Goal: Information Seeking & Learning: Learn about a topic

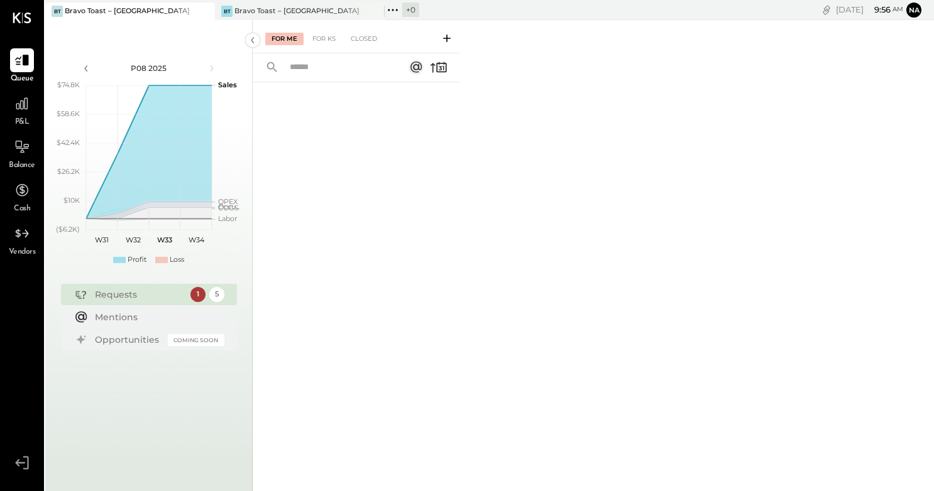
click at [18, 116] on div "P&L" at bounding box center [22, 110] width 24 height 36
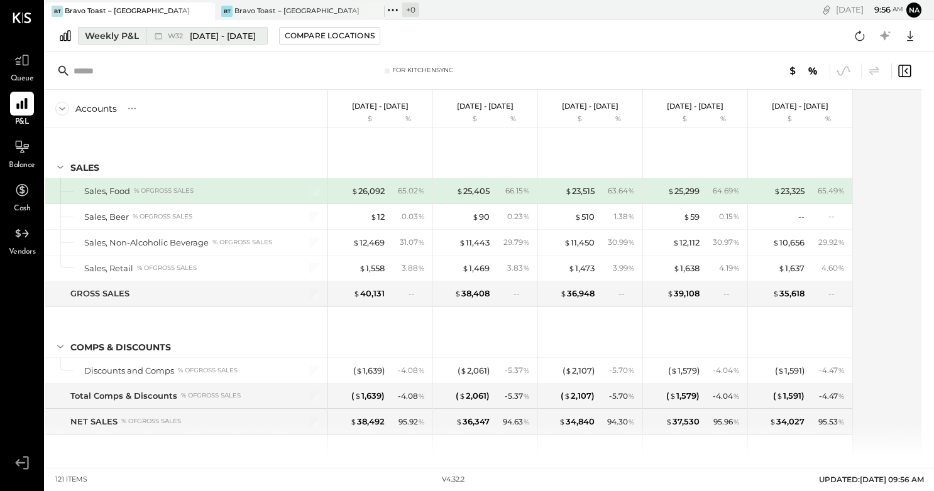
click at [261, 38] on button "Weekly P&L W32 [DATE] - [DATE]" at bounding box center [173, 36] width 190 height 18
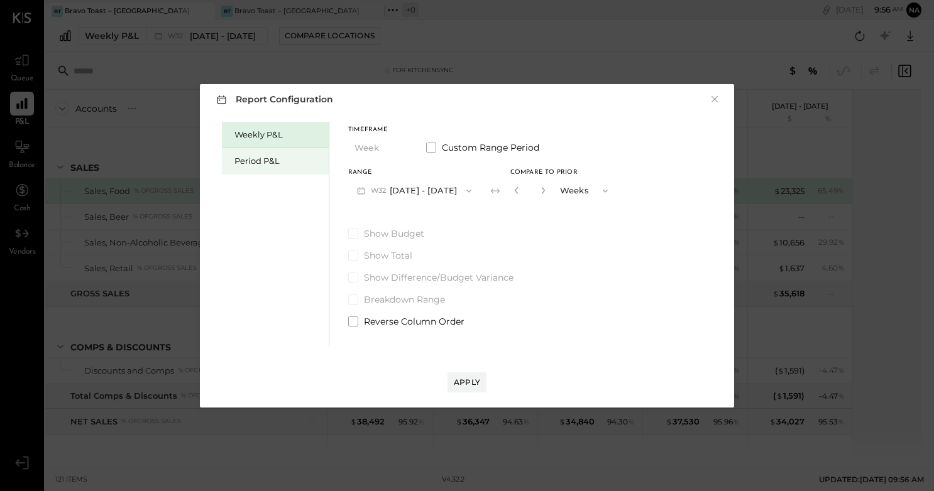
click at [270, 166] on div "Period P&L" at bounding box center [278, 161] width 88 height 12
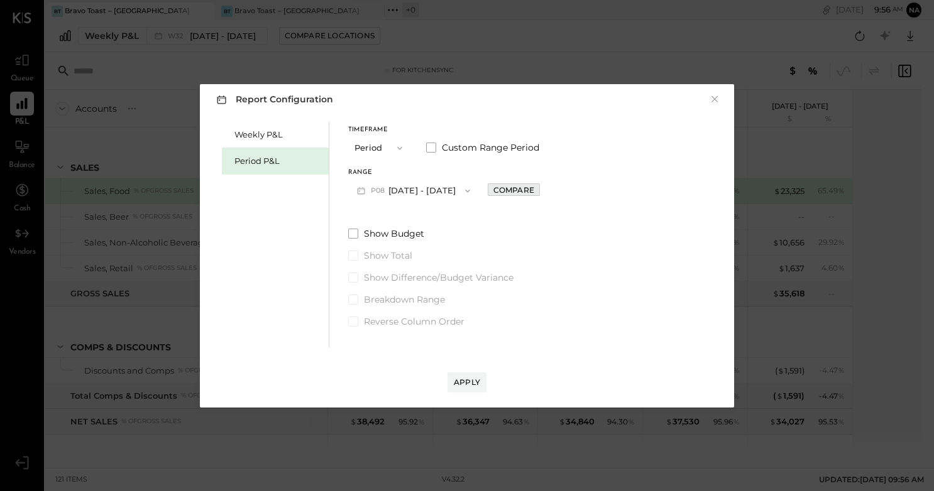
click at [525, 190] on div "Compare" at bounding box center [513, 190] width 41 height 11
click at [545, 191] on icon "button" at bounding box center [542, 191] width 8 height 8
type input "*"
click at [477, 380] on div "Apply" at bounding box center [467, 382] width 26 height 11
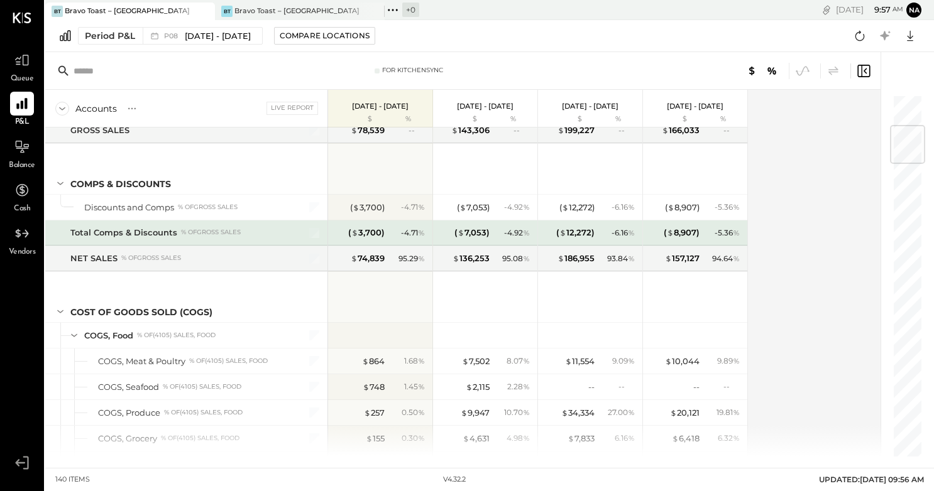
scroll to position [265, 0]
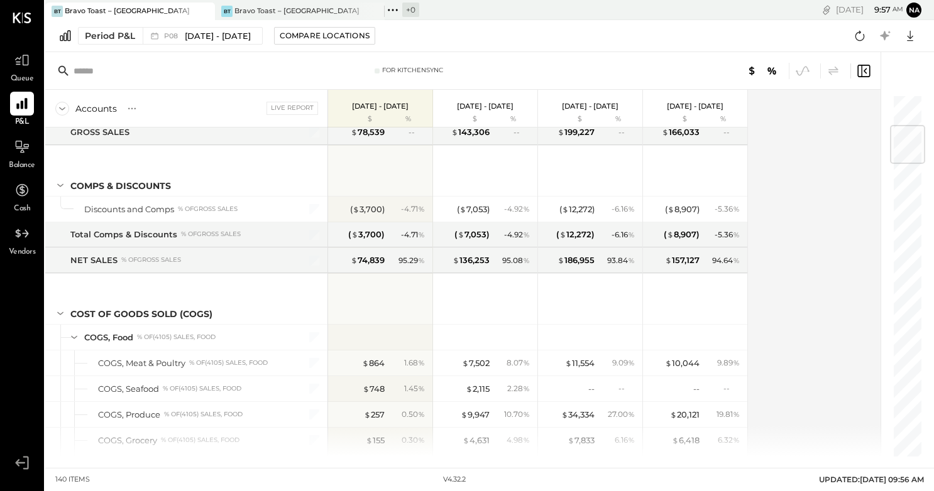
click at [486, 105] on p "[DATE] - [DATE]" at bounding box center [485, 106] width 57 height 9
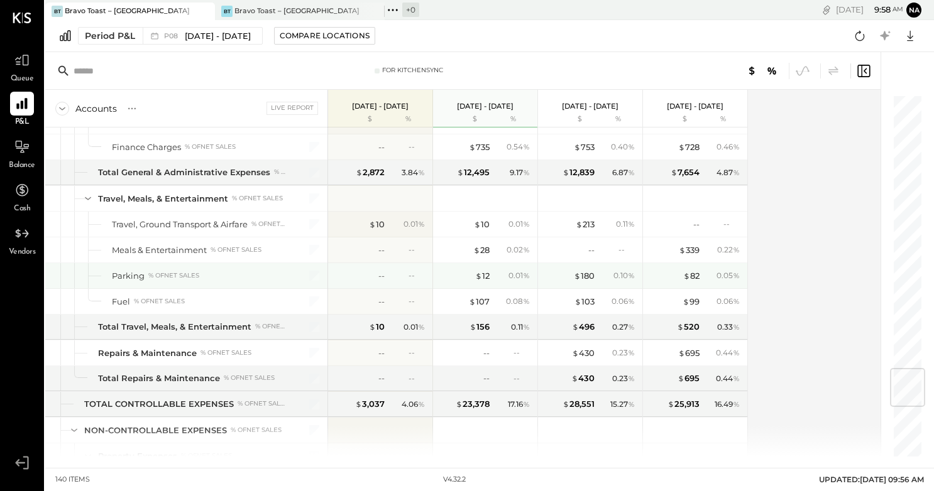
scroll to position [2308, 0]
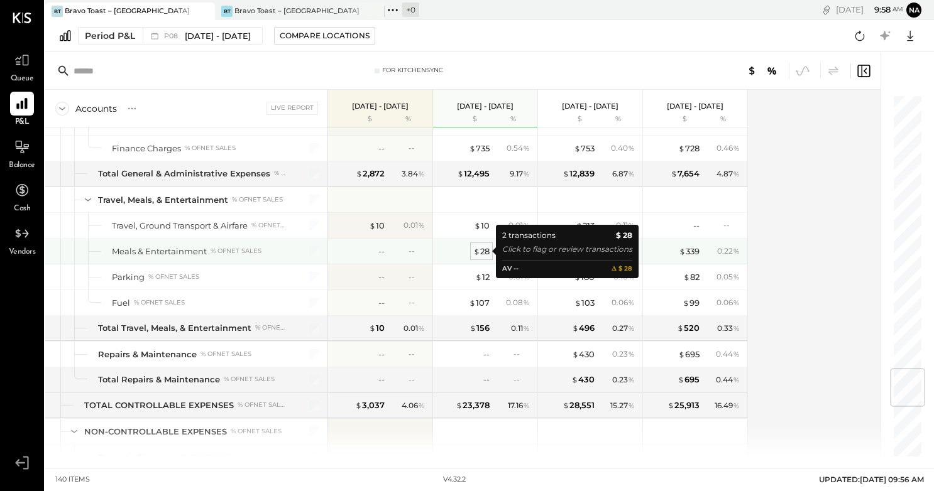
click at [484, 248] on div "$ 28" at bounding box center [481, 252] width 16 height 12
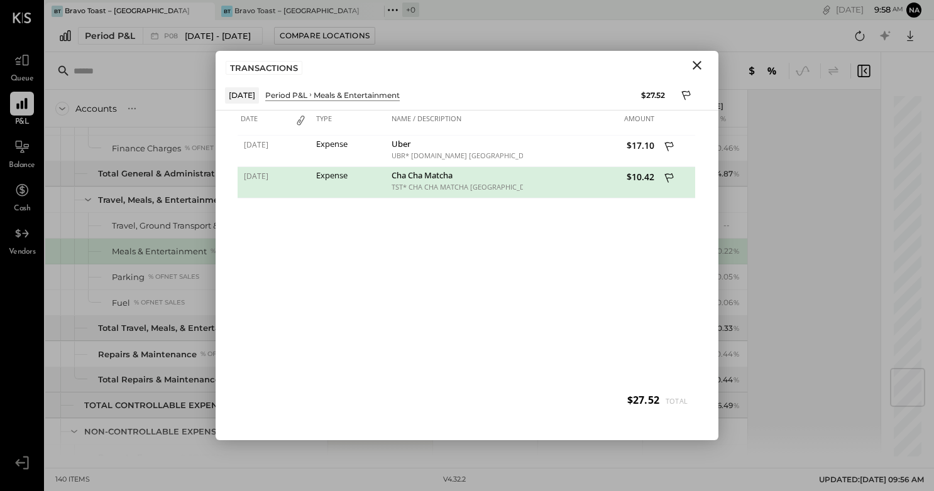
click at [695, 66] on icon "Close" at bounding box center [696, 65] width 9 height 9
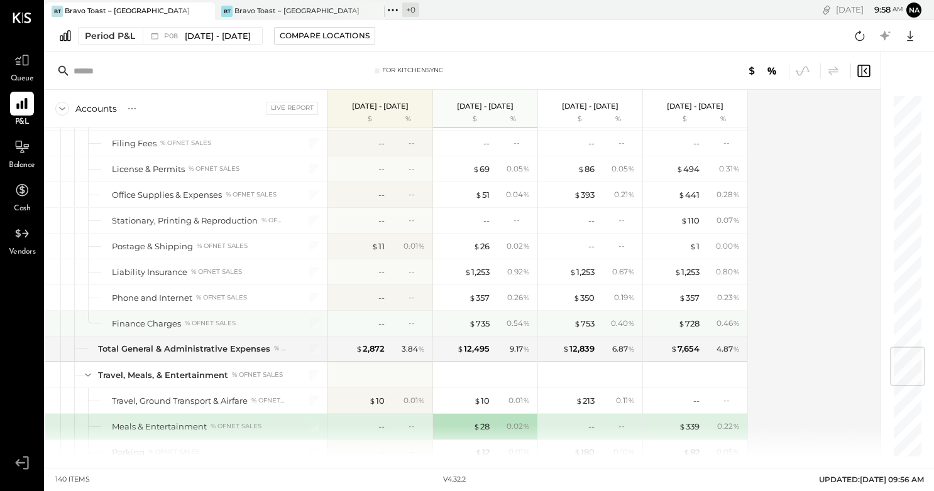
scroll to position [2131, 0]
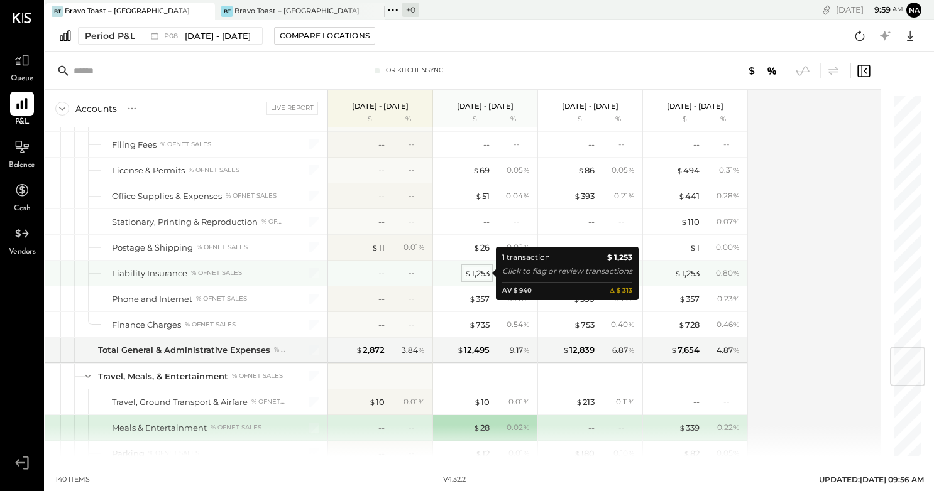
click at [476, 273] on div "$ 1,253" at bounding box center [476, 274] width 25 height 12
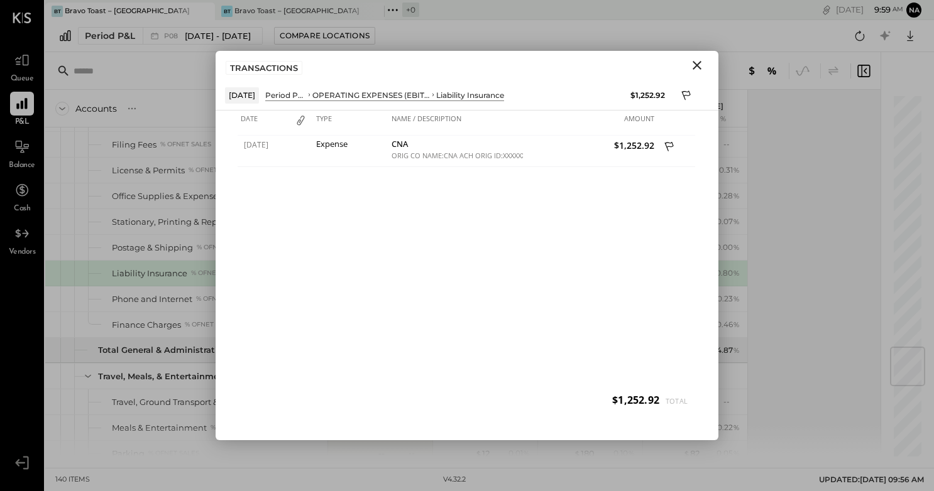
click at [695, 67] on icon "Close" at bounding box center [696, 65] width 15 height 15
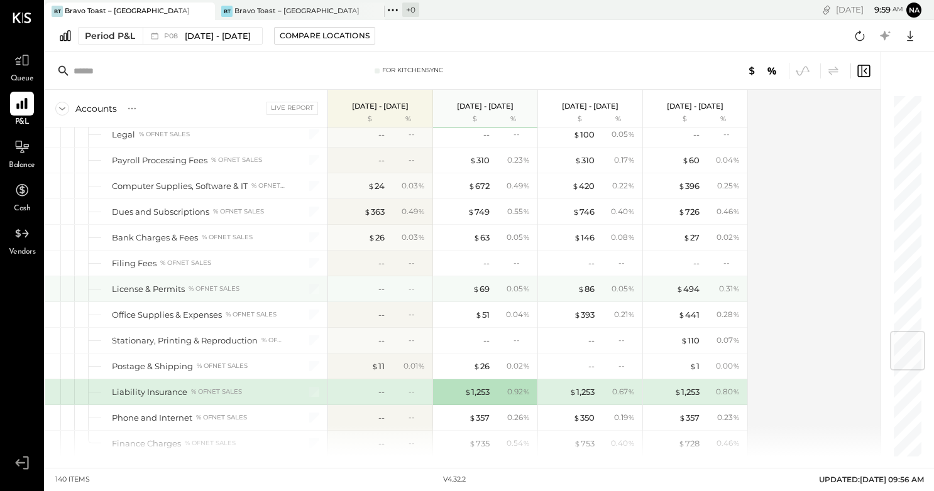
scroll to position [1998, 0]
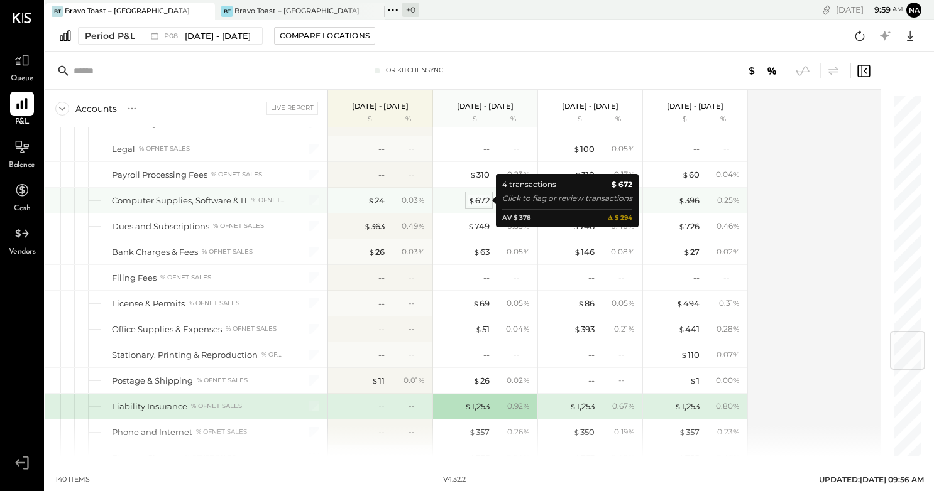
click at [478, 197] on div "$ 672" at bounding box center [478, 201] width 21 height 12
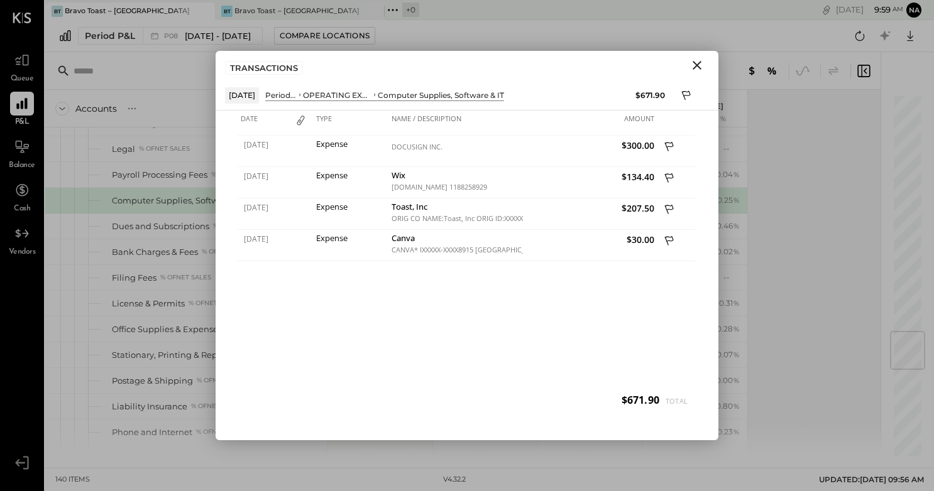
click at [697, 67] on icon "Close" at bounding box center [696, 65] width 15 height 15
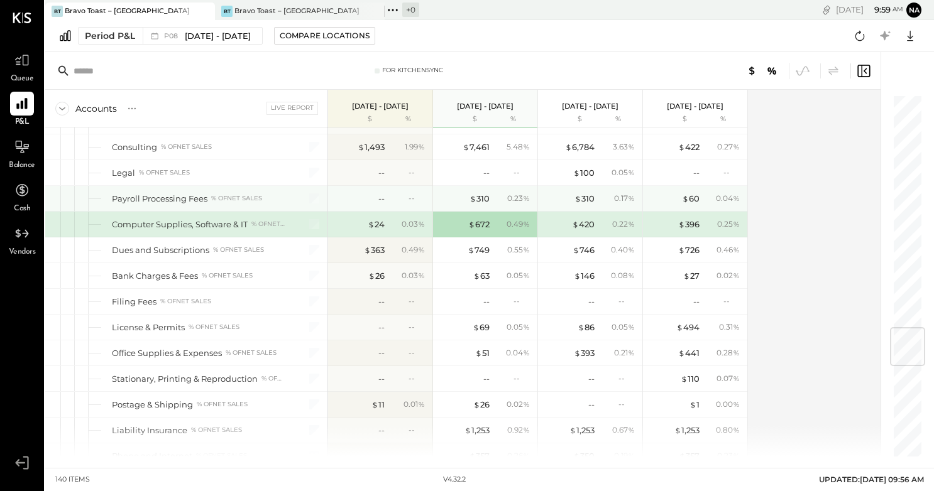
scroll to position [1949, 0]
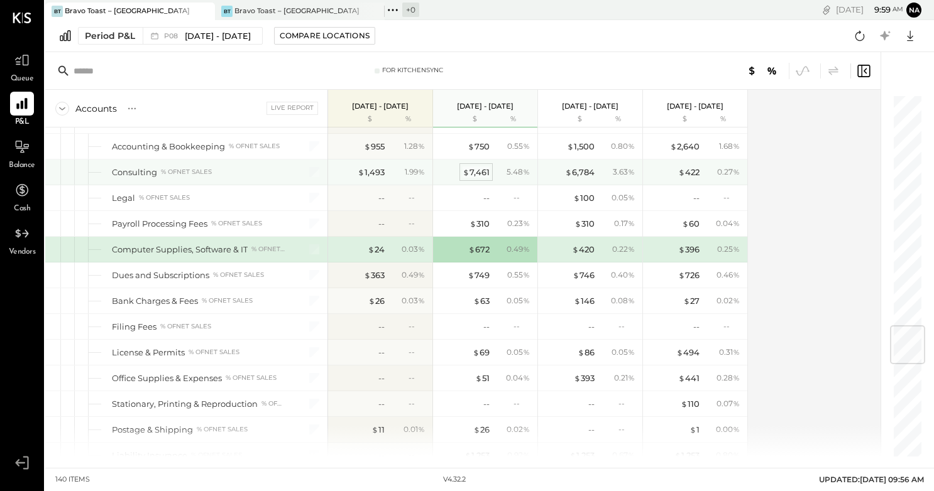
click at [481, 173] on div "$ 7,461" at bounding box center [475, 172] width 27 height 12
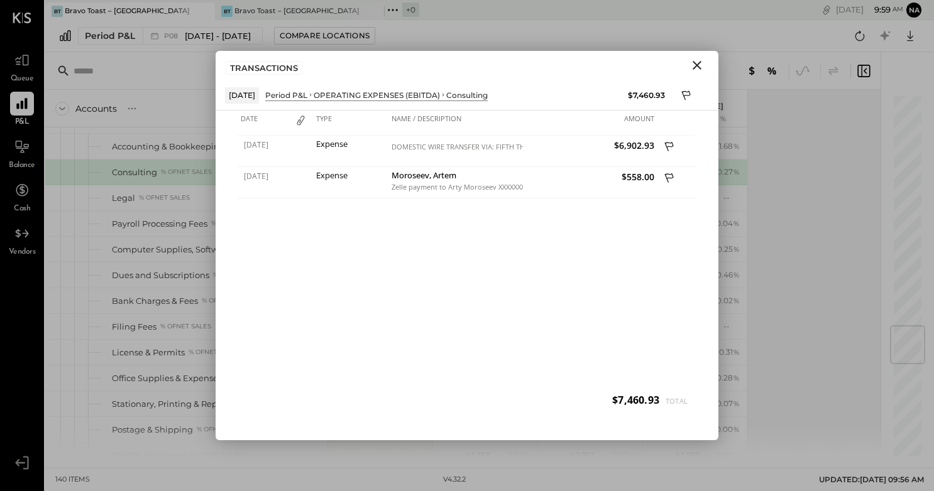
click at [697, 67] on icon "Close" at bounding box center [696, 65] width 15 height 15
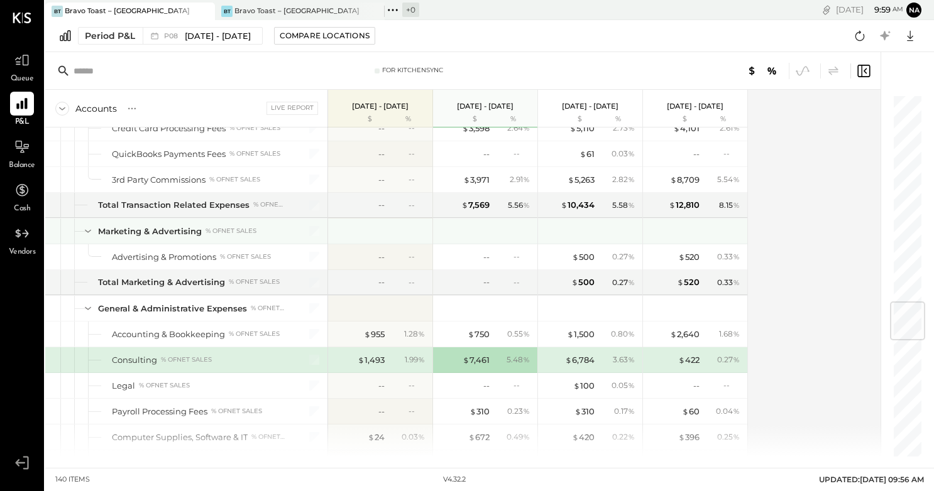
scroll to position [1731, 0]
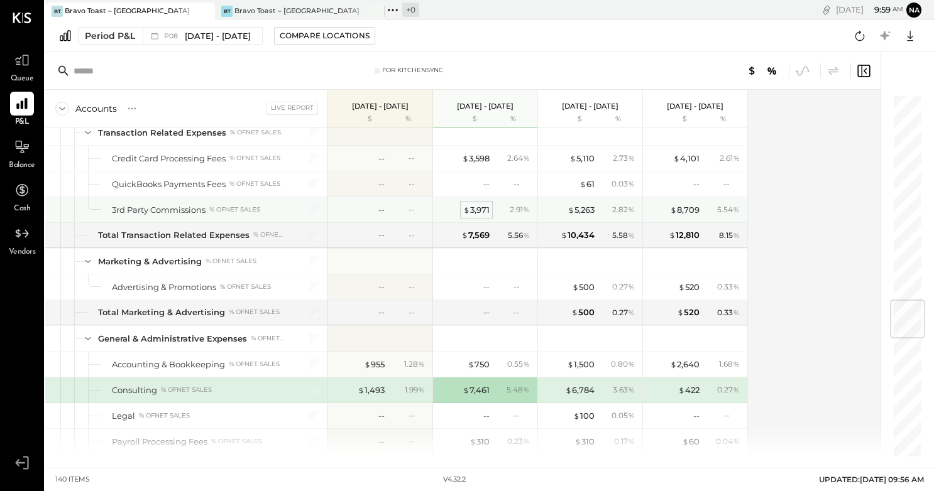
click at [481, 211] on div "$ 3,971" at bounding box center [476, 210] width 26 height 12
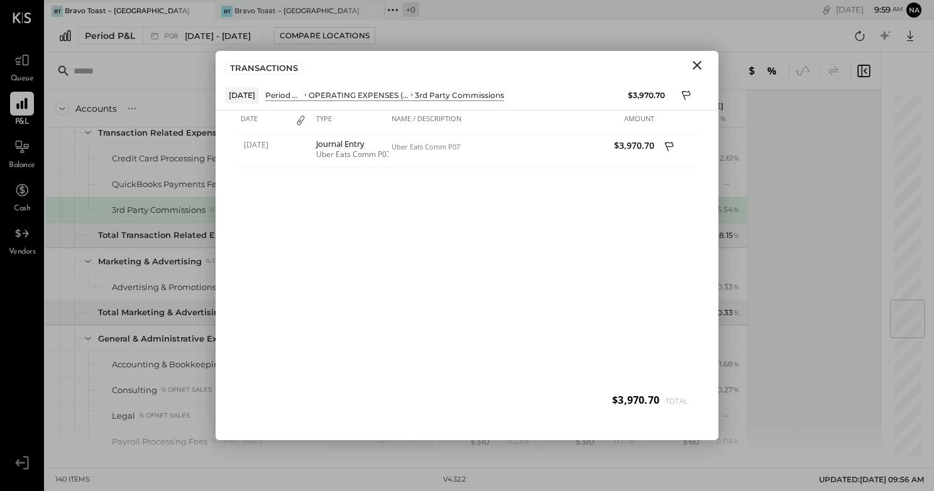
click at [697, 71] on icon "Close" at bounding box center [696, 65] width 15 height 15
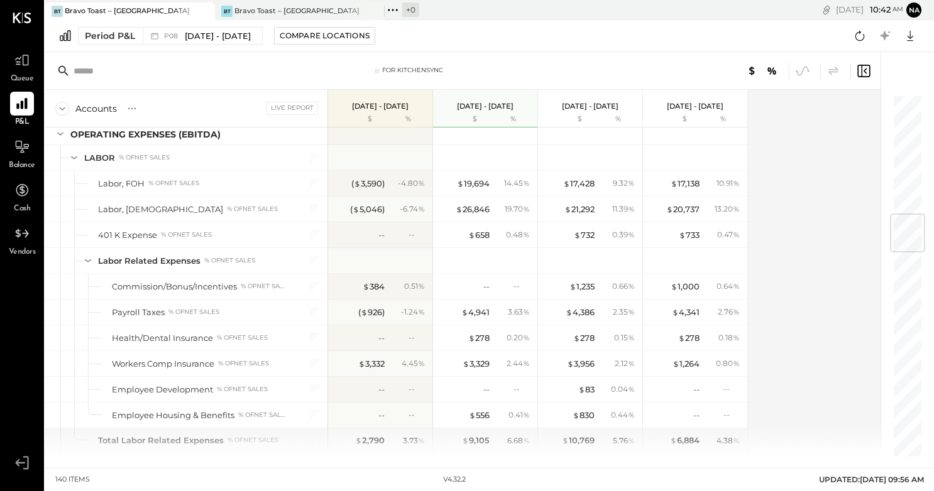
scroll to position [984, 0]
